Goal: Navigation & Orientation: Find specific page/section

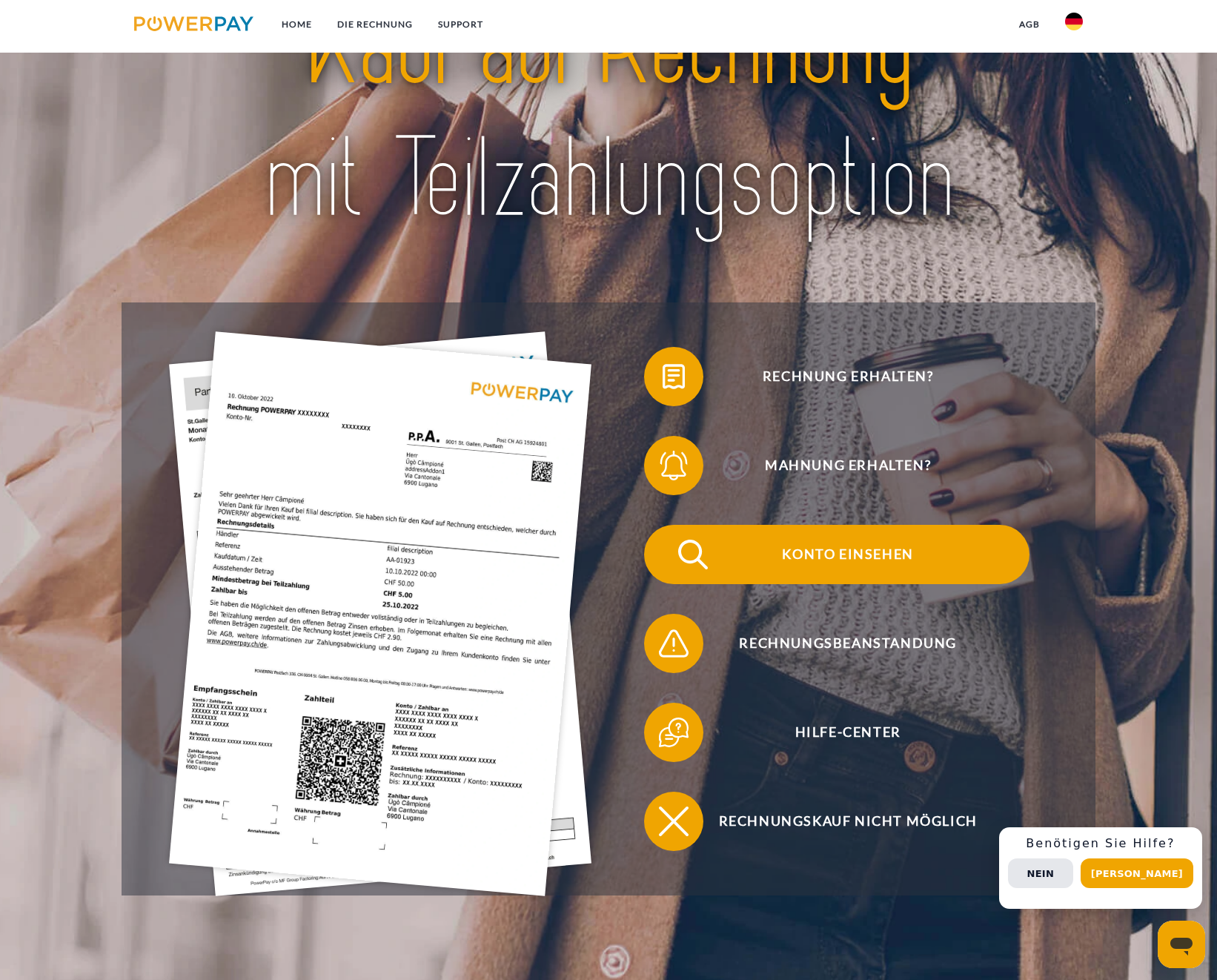
scroll to position [126, 0]
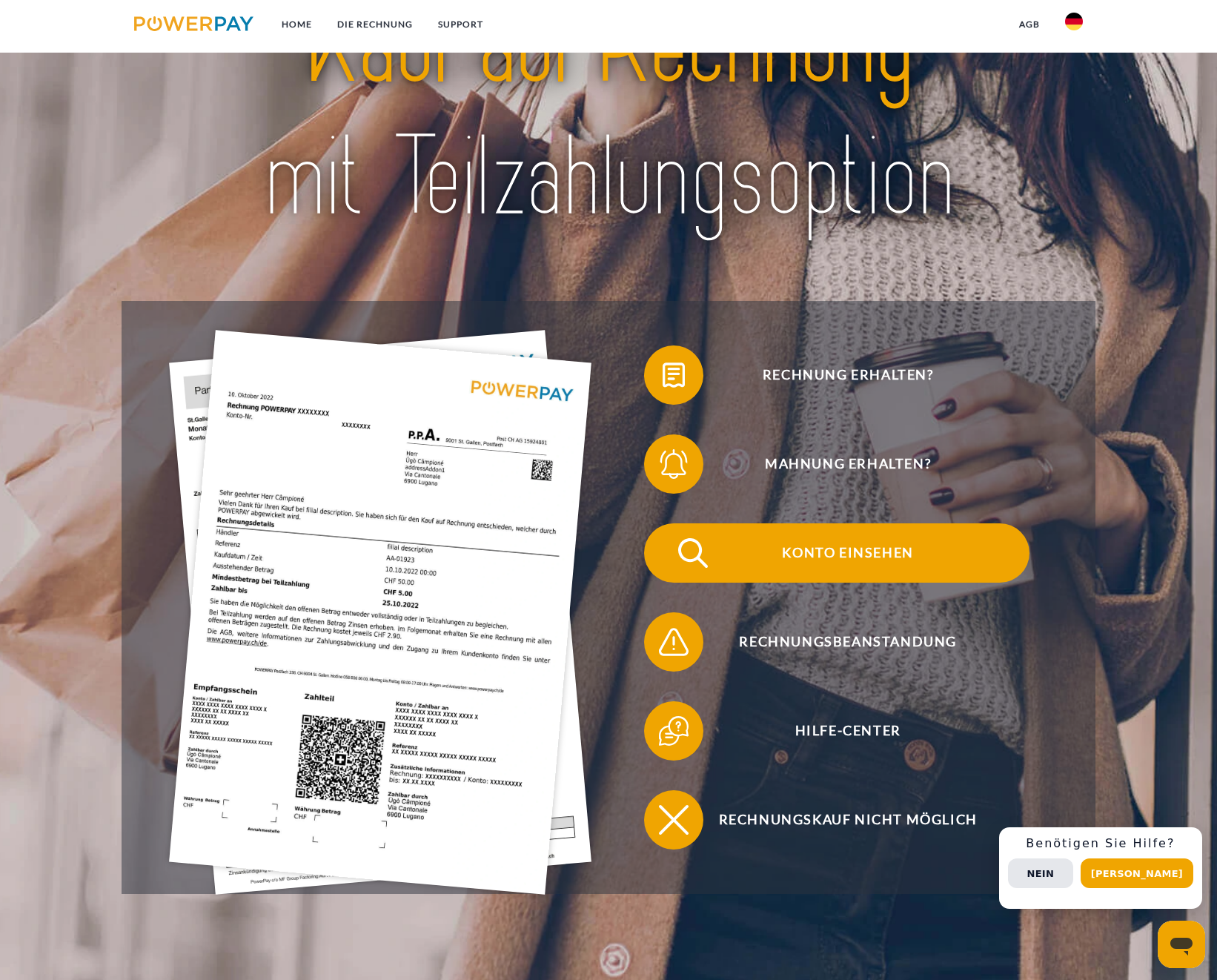
click at [683, 557] on img at bounding box center [693, 553] width 37 height 37
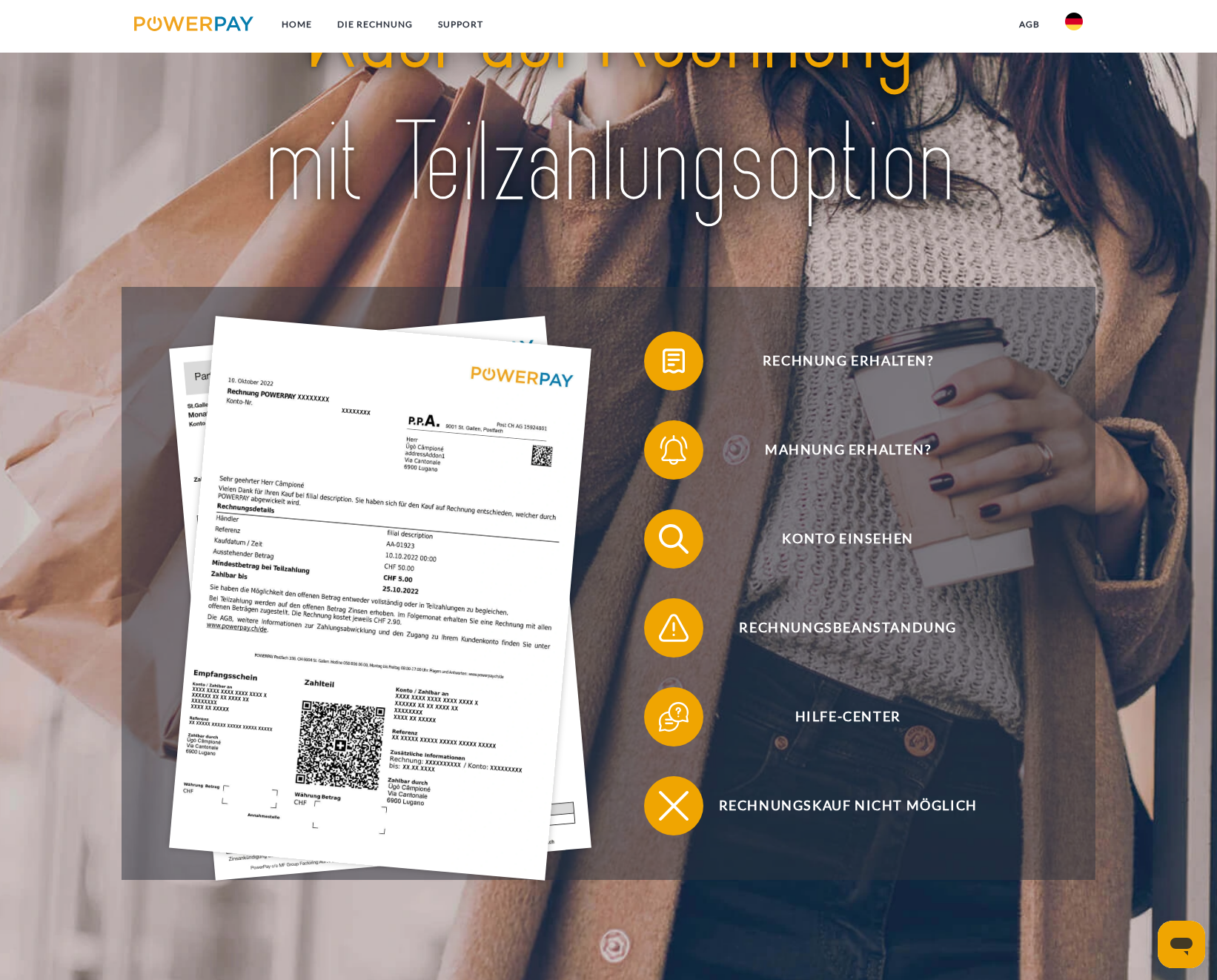
click at [375, 422] on img at bounding box center [380, 597] width 422 height 565
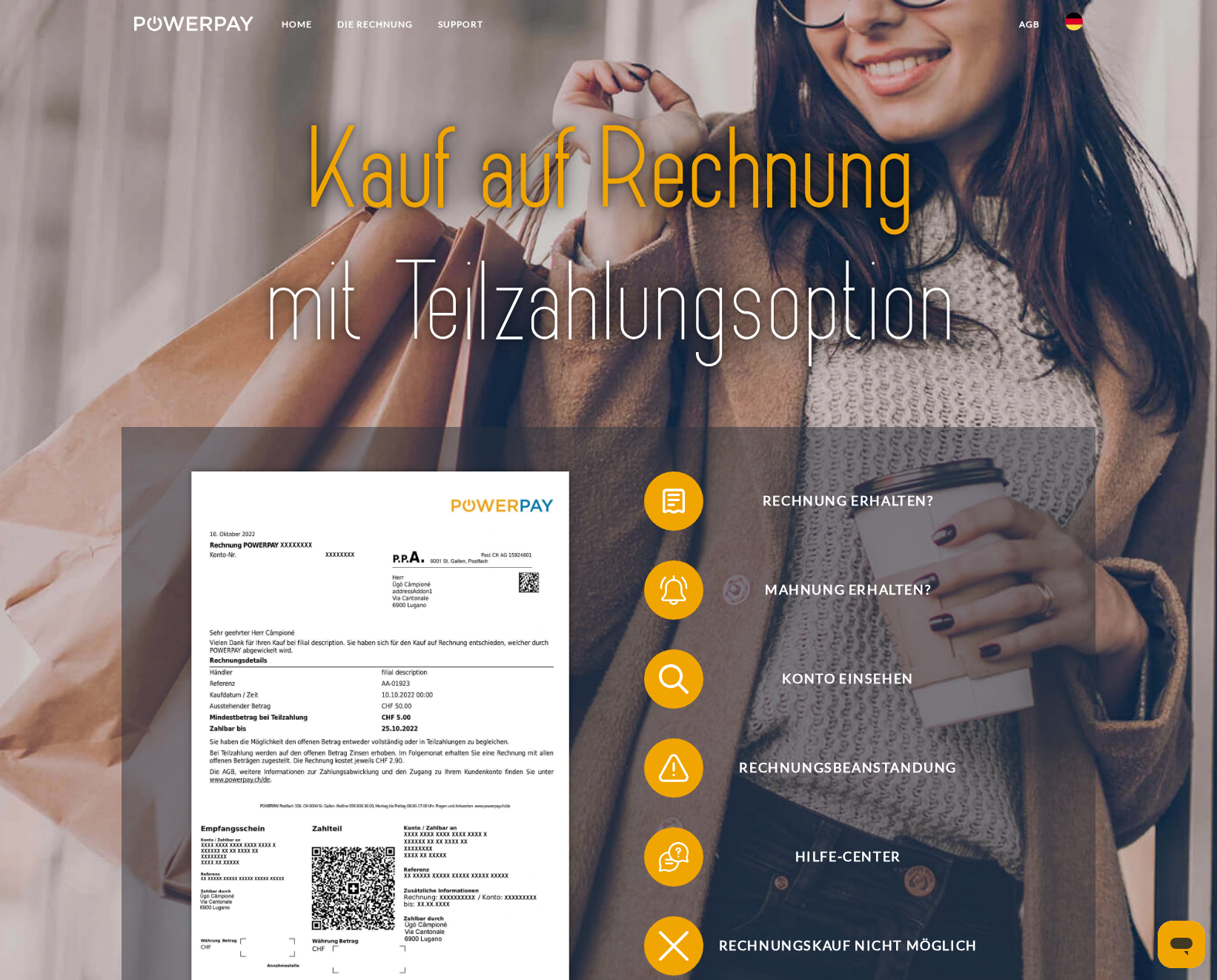
click at [187, 28] on img at bounding box center [193, 23] width 119 height 15
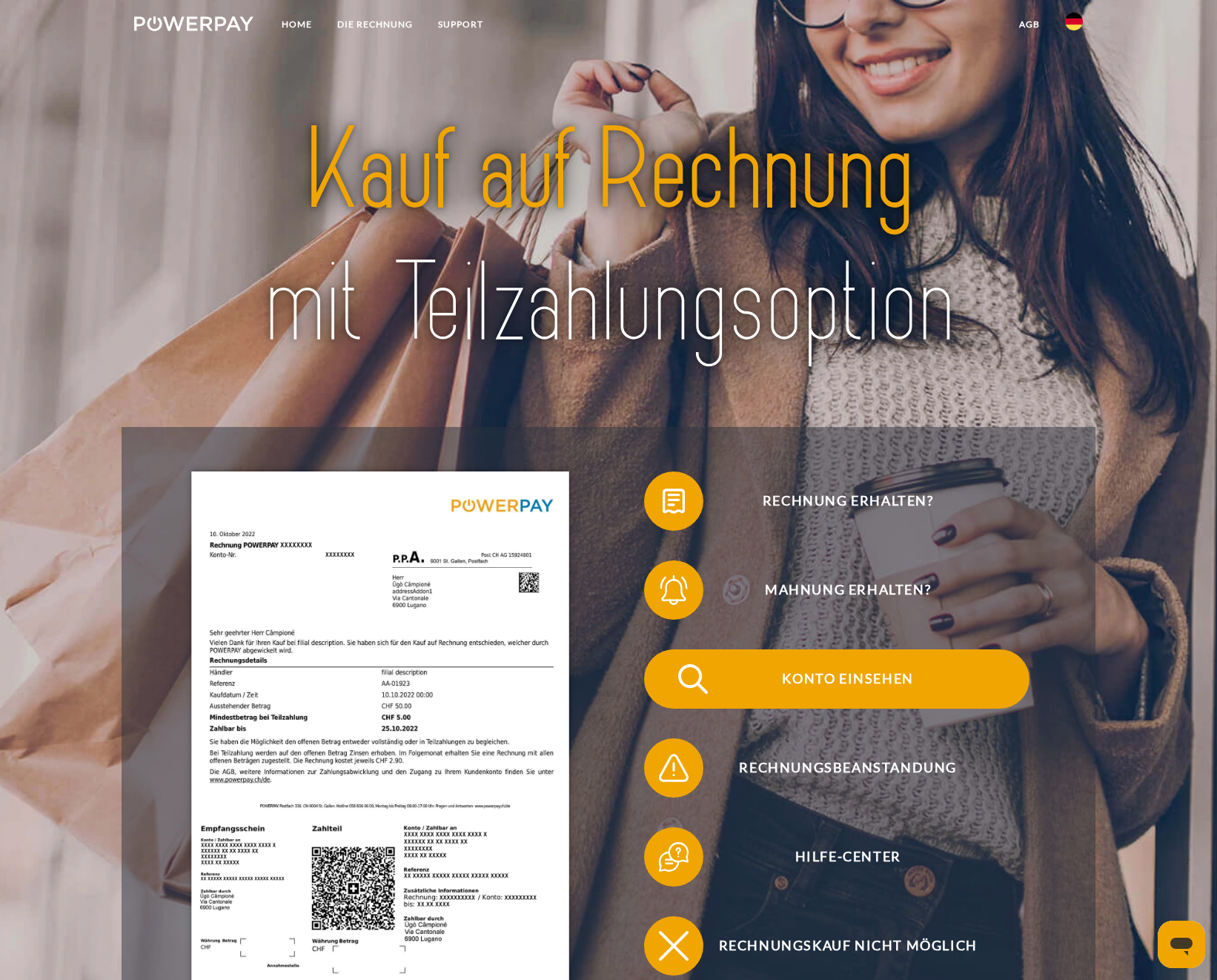
click at [841, 685] on span "Konto einsehen" at bounding box center [848, 679] width 363 height 59
